Goal: Information Seeking & Learning: Learn about a topic

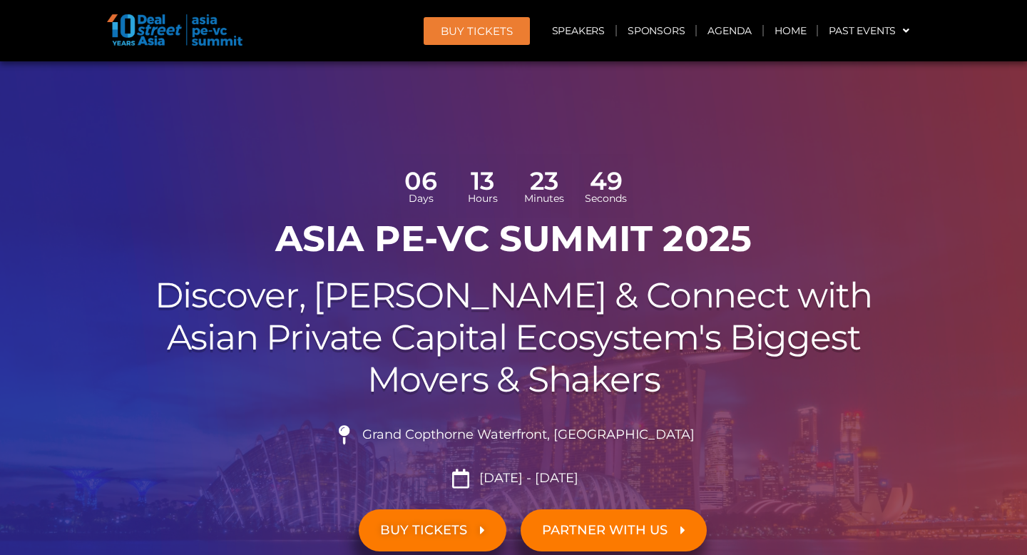
scroll to position [894, 0]
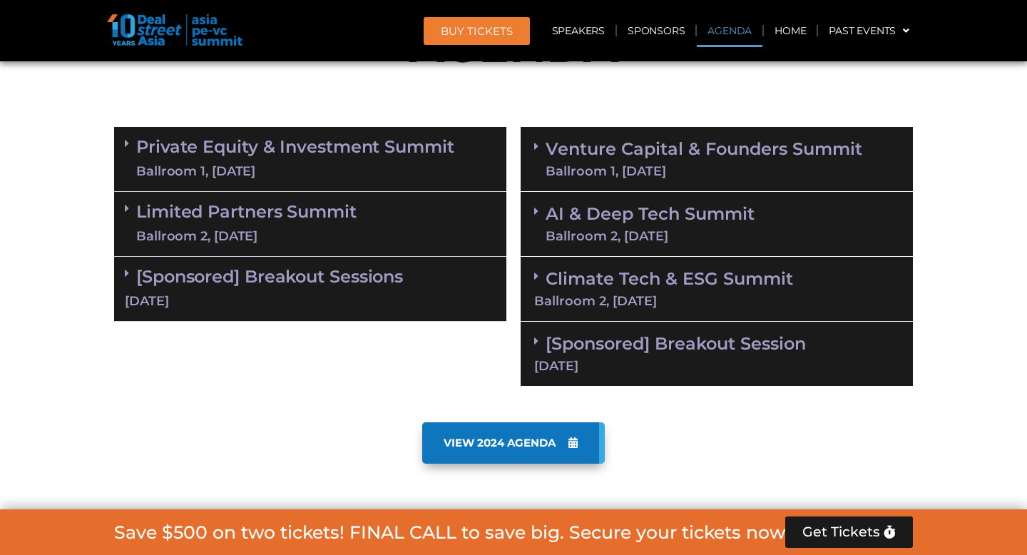
click at [334, 121] on div "Private Equity & Investment Summit Ballroom 1, [DATE] 8:00 am – 9:00 am | Regis…" at bounding box center [310, 257] width 406 height 274
click at [331, 140] on link "Private Equity & Investment Summit Ballroom 1, [DATE]" at bounding box center [295, 159] width 318 height 43
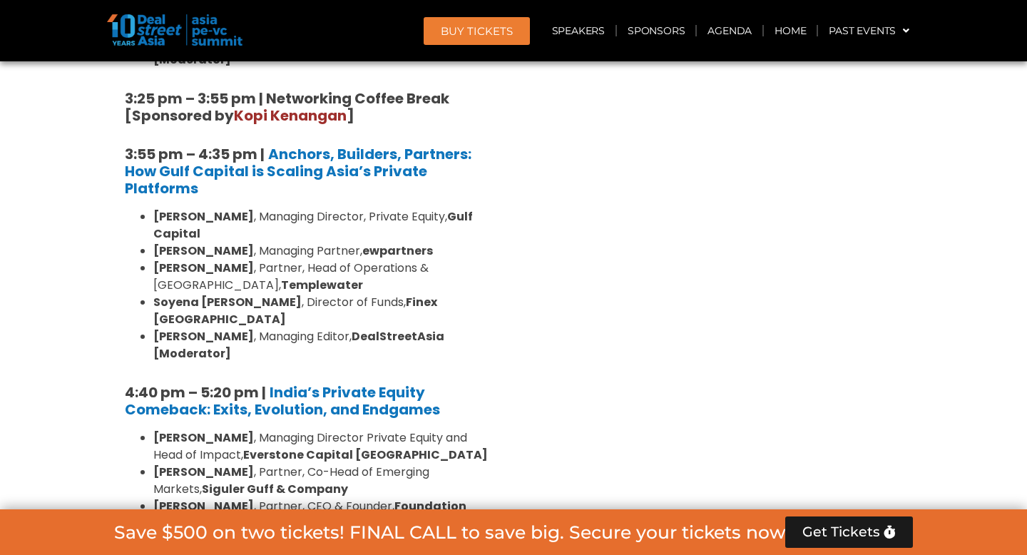
scroll to position [2591, 0]
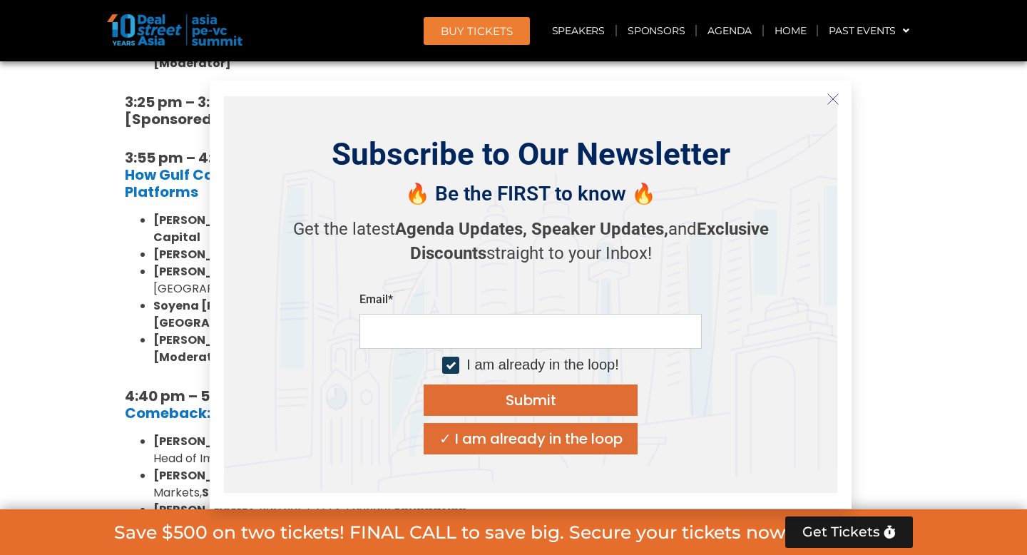
click at [835, 103] on icon "Close" at bounding box center [832, 99] width 13 height 13
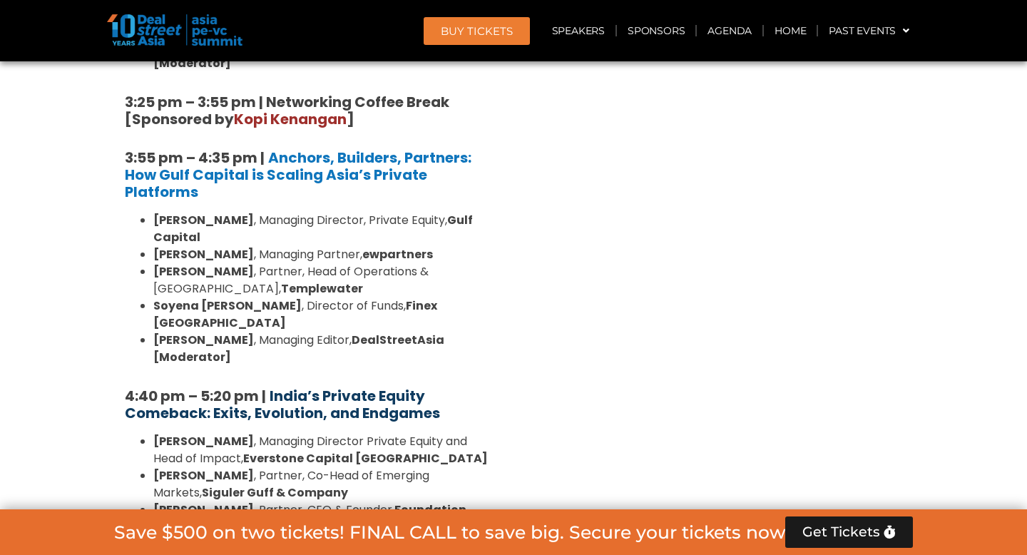
click at [290, 386] on strong "India’s Private Equity Comeback: Exits, Evolution, and Endgames" at bounding box center [282, 404] width 315 height 37
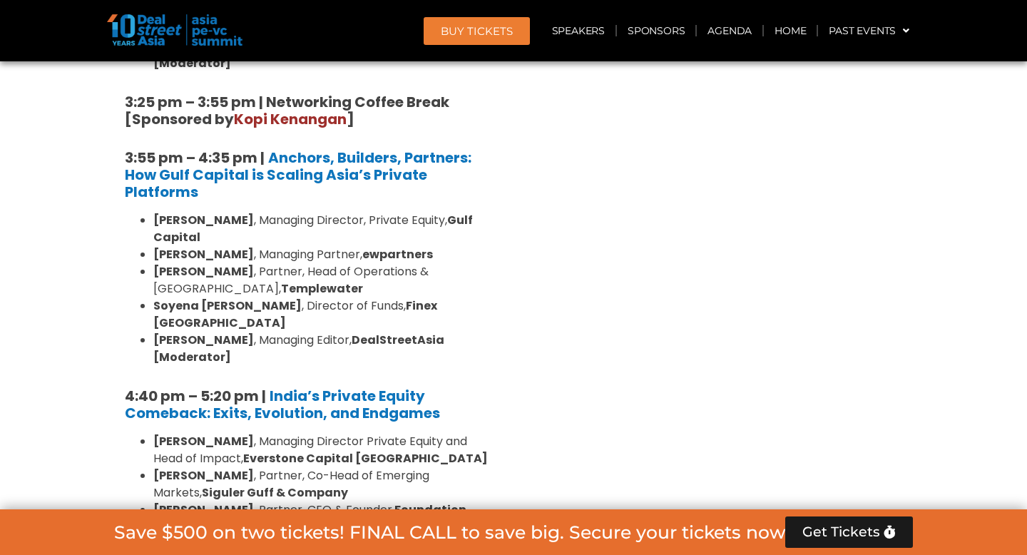
drag, startPoint x: 214, startPoint y: 323, endPoint x: 151, endPoint y: 302, distance: 66.1
click at [151, 433] on ul "[PERSON_NAME] , Managing Director Private Equity and Head of Impact, Everstone …" at bounding box center [310, 518] width 371 height 171
copy li "[PERSON_NAME] , Partner and General Counsel, Synergy Capital"
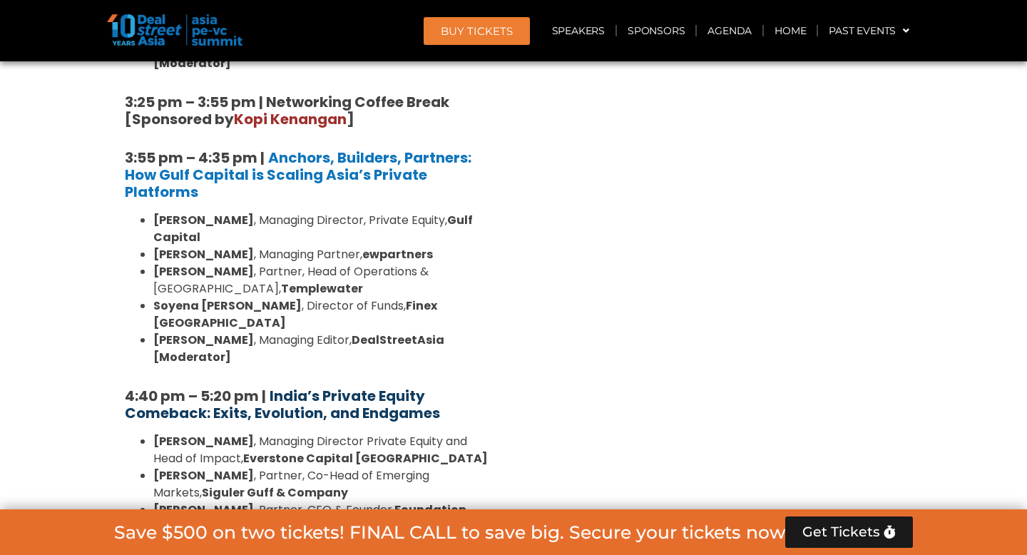
click at [345, 386] on strong "India’s Private Equity Comeback: Exits, Evolution, and Endgames" at bounding box center [282, 404] width 315 height 37
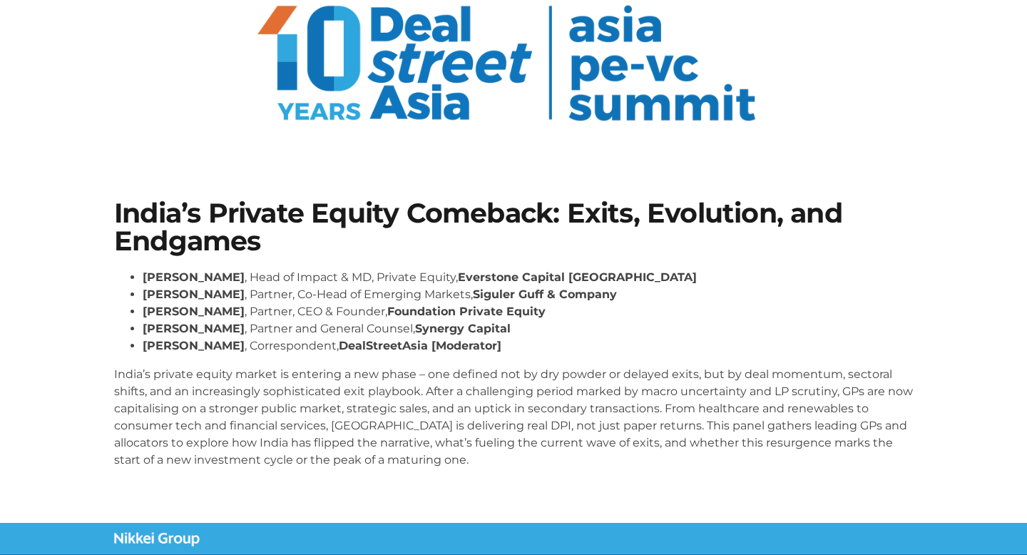
scroll to position [140, 0]
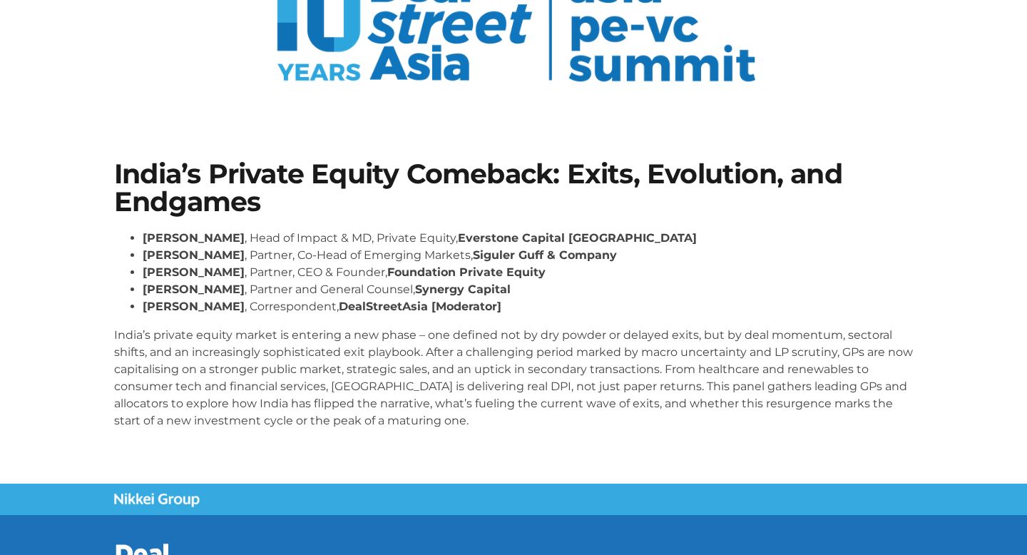
click at [364, 387] on p "India’s private equity market is entering a new phase – one defined not by dry …" at bounding box center [513, 378] width 799 height 103
click at [426, 404] on p "India’s private equity market is entering a new phase – one defined not by dry …" at bounding box center [513, 378] width 799 height 103
click at [468, 433] on div "Roshini Bakshi , Head of Impact & MD, Private Equity, Everstone Capital Asia Sh…" at bounding box center [513, 335] width 799 height 211
